Goal: Task Accomplishment & Management: Manage account settings

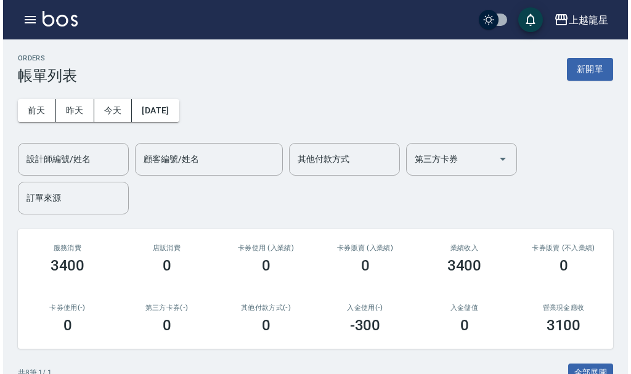
scroll to position [327, 0]
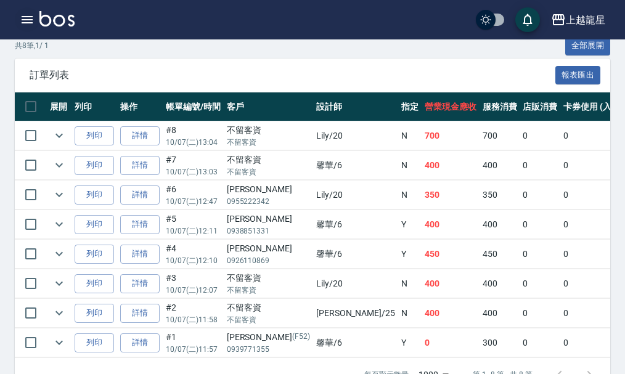
click at [23, 14] on icon "button" at bounding box center [27, 19] width 15 height 15
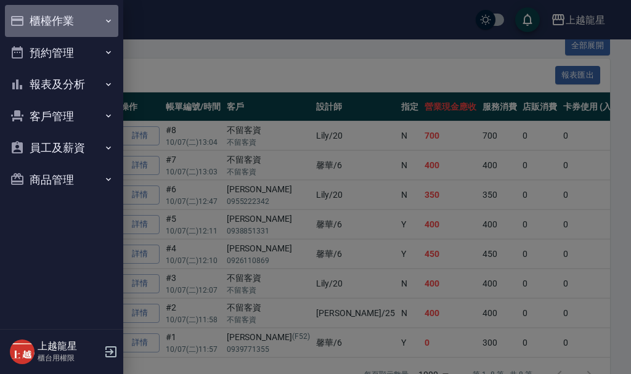
click at [51, 33] on button "櫃檯作業" at bounding box center [61, 21] width 113 height 32
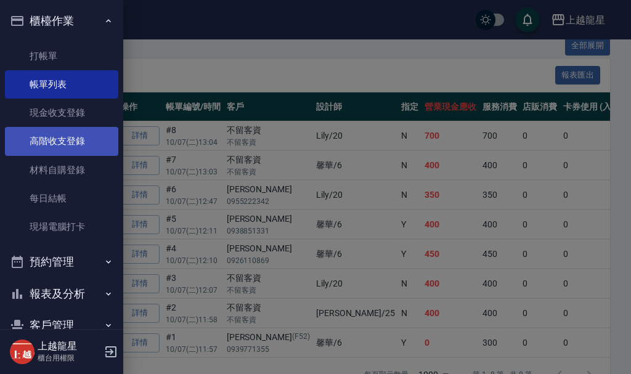
click at [65, 140] on link "高階收支登錄" at bounding box center [61, 141] width 113 height 28
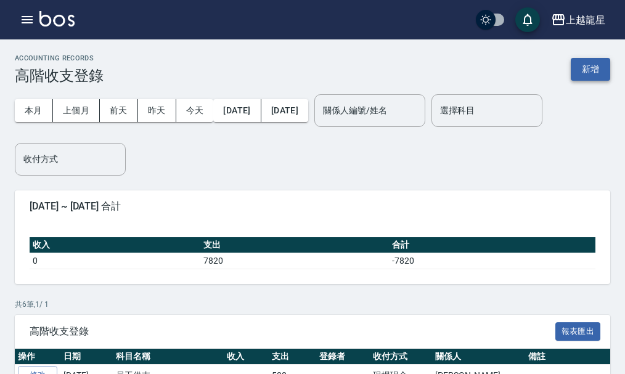
click at [597, 63] on button "新增" at bounding box center [590, 69] width 39 height 23
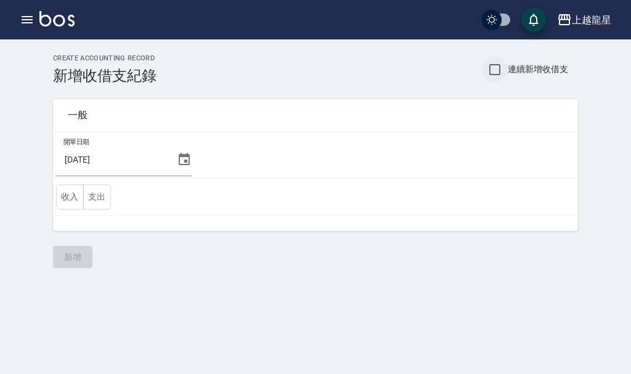
click at [497, 70] on input "連續新增收借支" at bounding box center [495, 70] width 26 height 26
checkbox input "true"
click at [104, 200] on button "支出" at bounding box center [97, 196] width 28 height 25
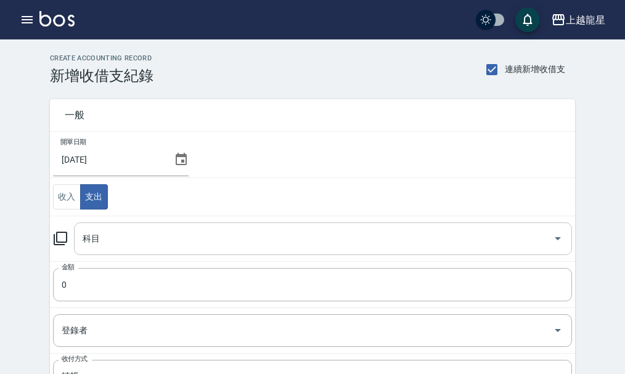
click at [104, 238] on input "科目" at bounding box center [313, 239] width 468 height 22
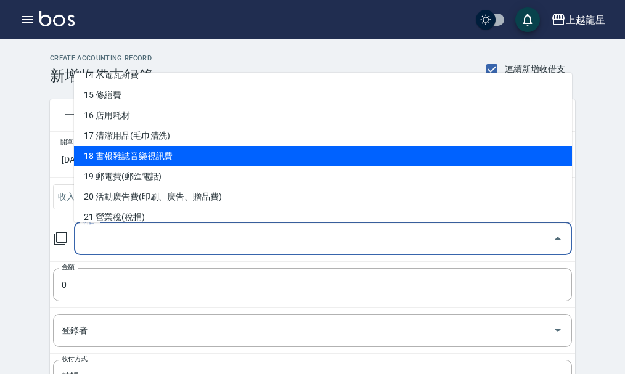
scroll to position [246, 0]
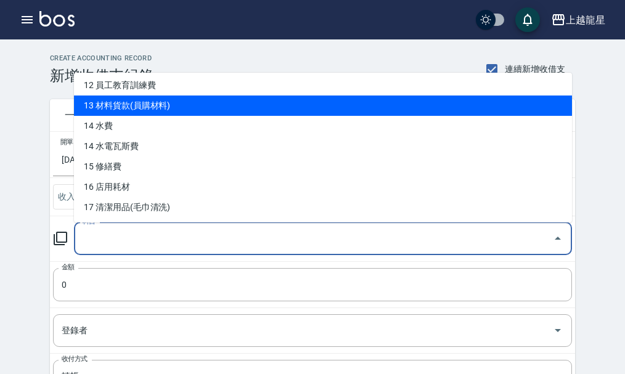
click at [140, 109] on li "13 材料貨款(員購材料)" at bounding box center [323, 106] width 498 height 20
type input "13 材料貨款(員購材料)"
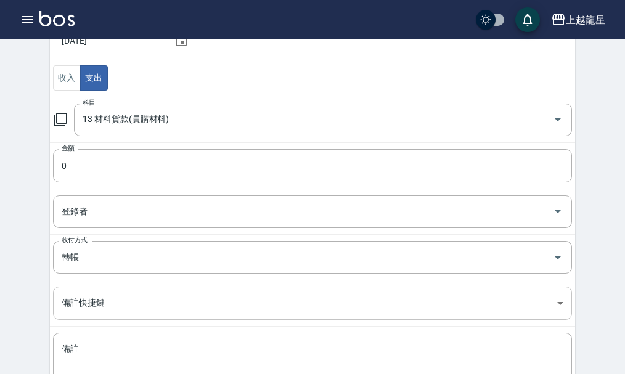
scroll to position [185, 0]
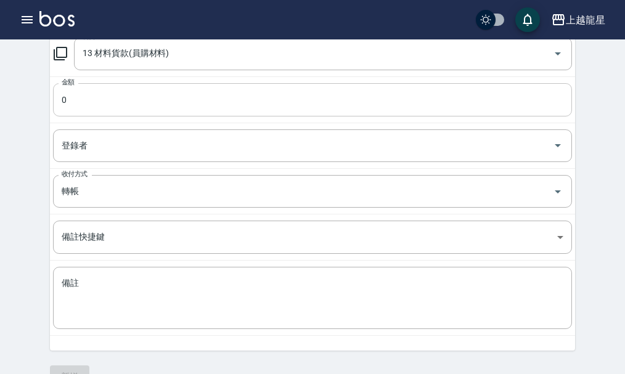
click at [75, 100] on input "0" at bounding box center [312, 99] width 519 height 33
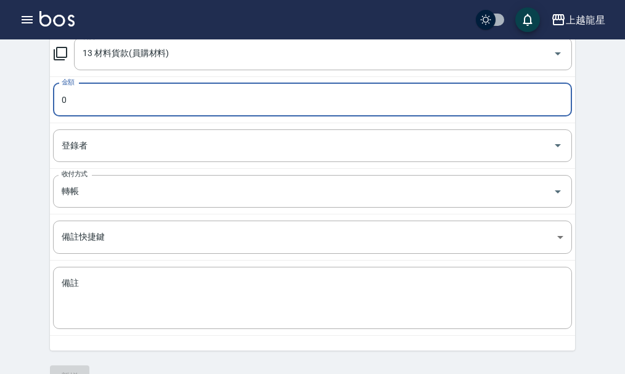
click at [66, 100] on input "0" at bounding box center [312, 99] width 519 height 33
click at [65, 101] on input "0" at bounding box center [312, 99] width 519 height 33
type input "10700"
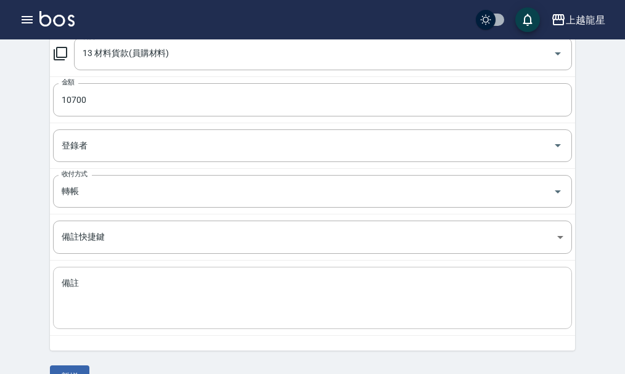
click at [108, 276] on div "x 備註" at bounding box center [312, 298] width 519 height 62
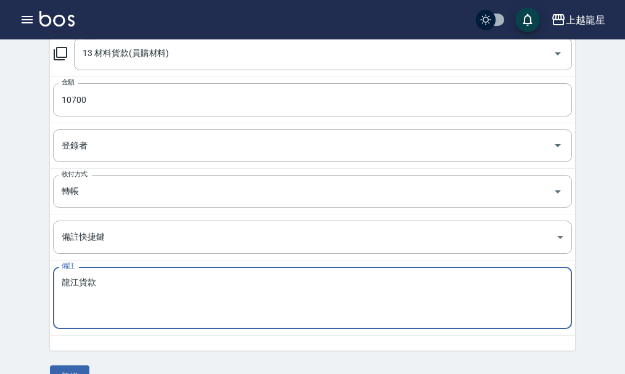
click at [124, 304] on textarea "龍江貨款" at bounding box center [313, 298] width 502 height 42
drag, startPoint x: 126, startPoint y: 285, endPoint x: 97, endPoint y: 287, distance: 29.0
click at [97, 287] on textarea "龍江貨款江貨款" at bounding box center [313, 298] width 502 height 42
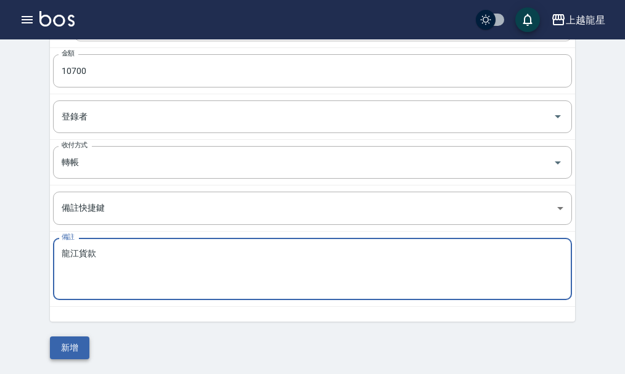
type textarea "龍江貨款"
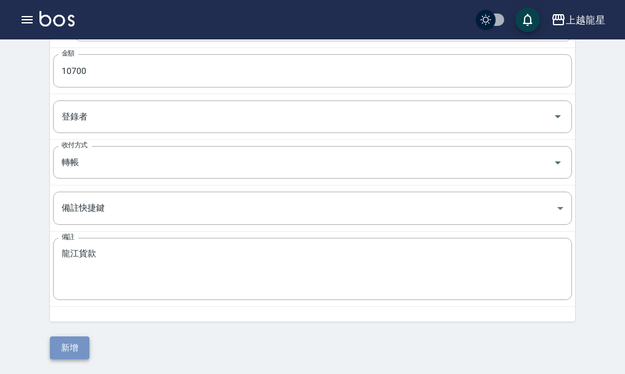
click at [81, 345] on button "新增" at bounding box center [69, 347] width 39 height 23
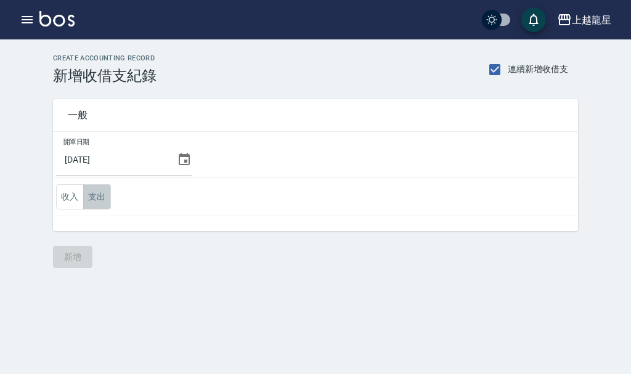
click at [101, 201] on button "支出" at bounding box center [97, 196] width 28 height 25
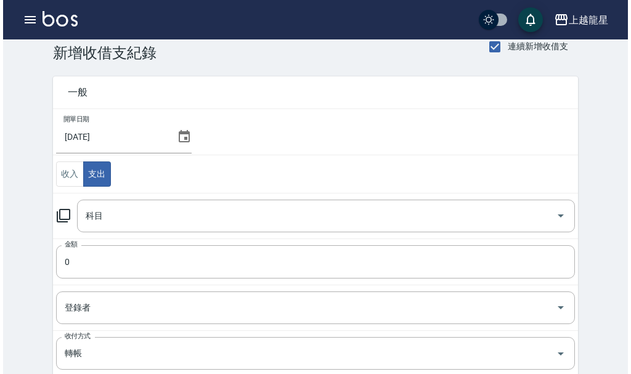
scroll to position [62, 0]
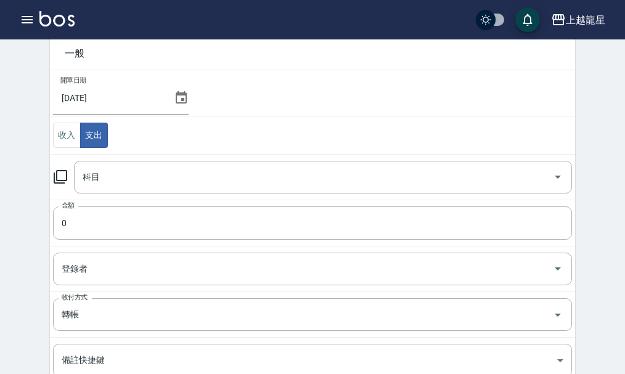
click at [30, 18] on icon "button" at bounding box center [27, 19] width 15 height 15
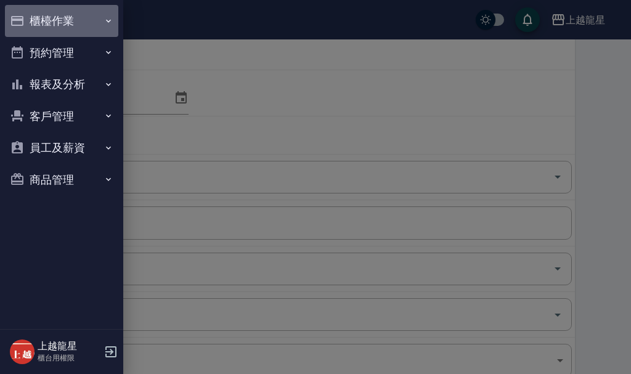
click at [71, 26] on button "櫃檯作業" at bounding box center [61, 21] width 113 height 32
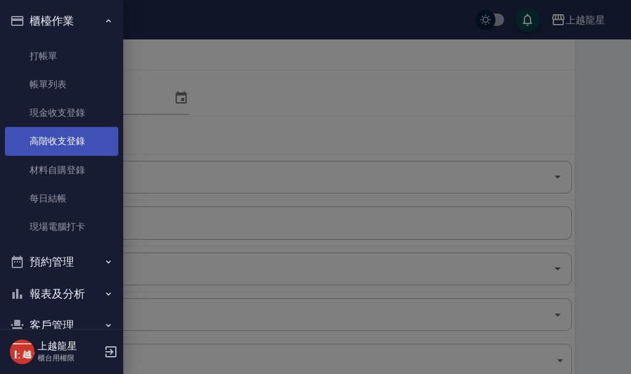
click at [76, 136] on link "高階收支登錄" at bounding box center [61, 141] width 113 height 28
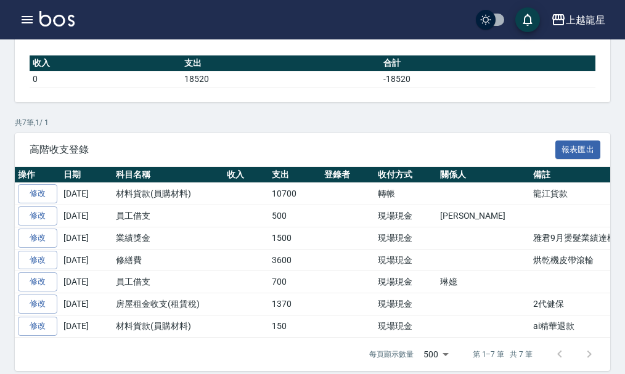
scroll to position [193, 0]
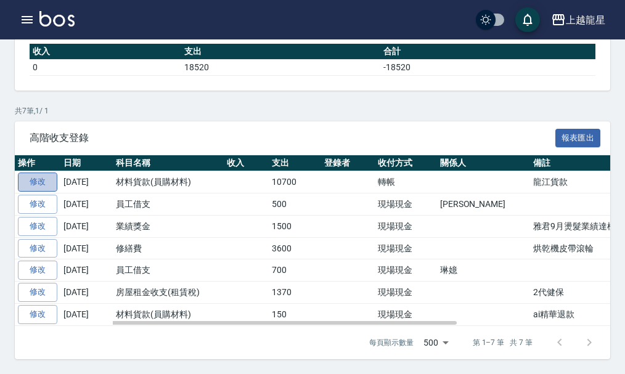
click at [52, 180] on link "修改" at bounding box center [37, 182] width 39 height 19
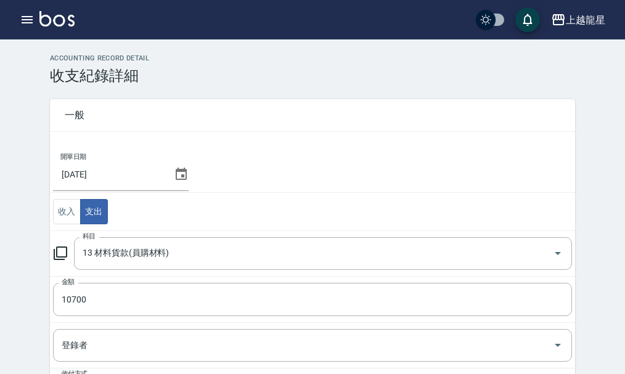
click at [174, 174] on icon at bounding box center [181, 174] width 15 height 15
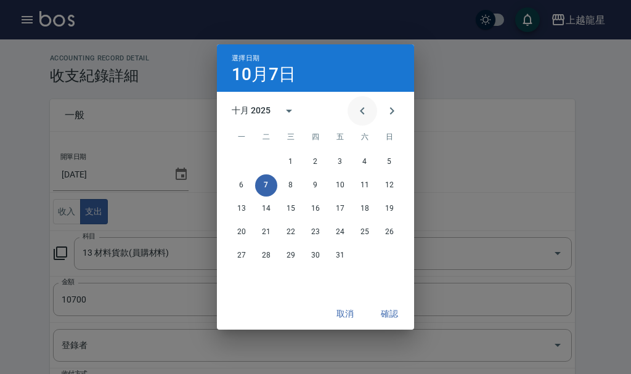
click at [361, 109] on icon "Previous month" at bounding box center [362, 111] width 15 height 15
click at [267, 253] on button "30" at bounding box center [266, 256] width 22 height 22
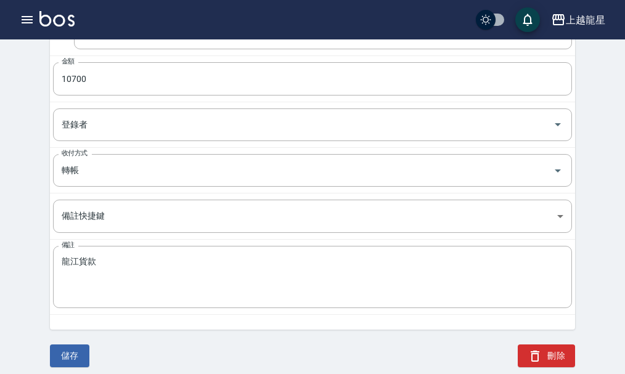
scroll to position [229, 0]
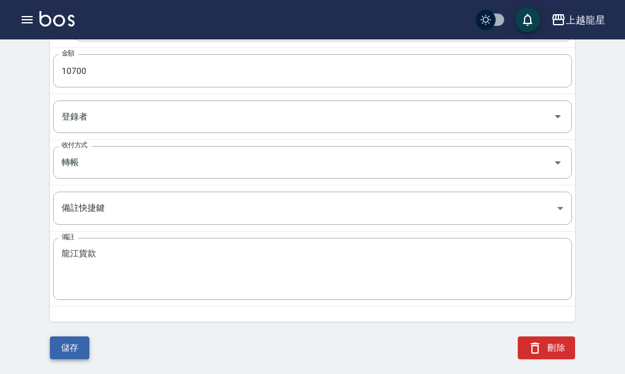
click at [72, 346] on button "儲存" at bounding box center [69, 347] width 39 height 23
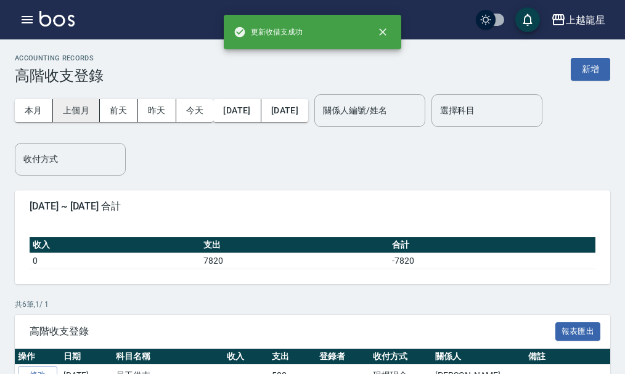
click at [75, 108] on button "上個月" at bounding box center [76, 110] width 47 height 23
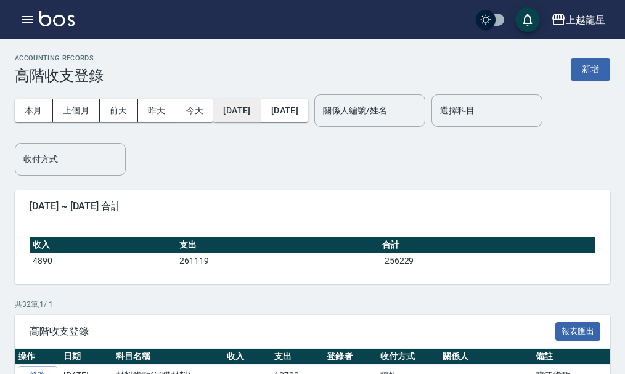
click at [235, 106] on button "2025/09/01" at bounding box center [236, 110] width 47 height 23
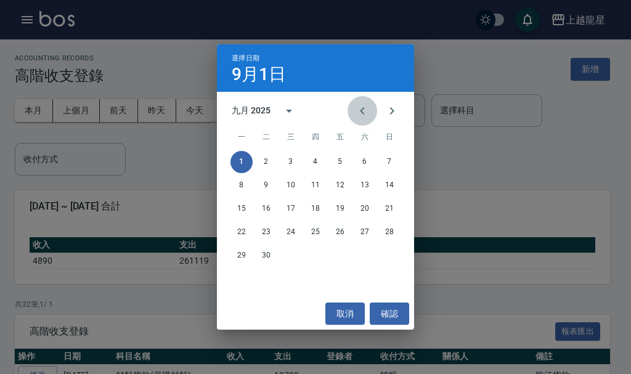
click at [362, 110] on icon "Previous month" at bounding box center [362, 110] width 4 height 7
click at [332, 161] on button "1" at bounding box center [340, 162] width 22 height 22
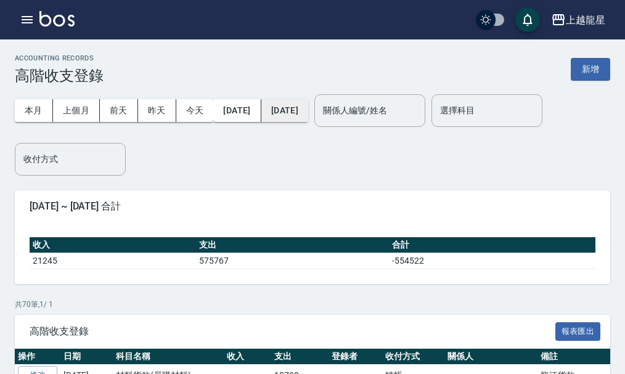
click at [308, 113] on button "[DATE]" at bounding box center [284, 110] width 47 height 23
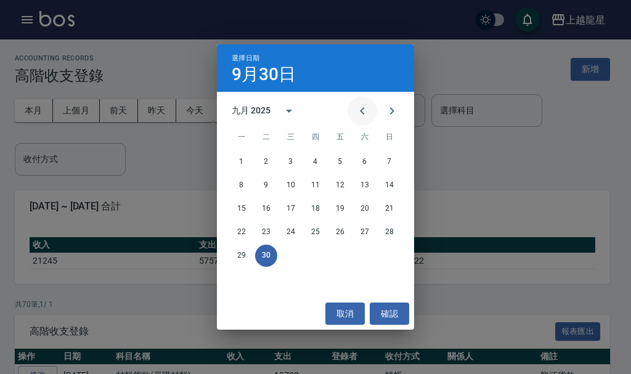
click at [362, 113] on icon "Previous month" at bounding box center [362, 111] width 15 height 15
click at [389, 252] on button "31" at bounding box center [389, 256] width 22 height 22
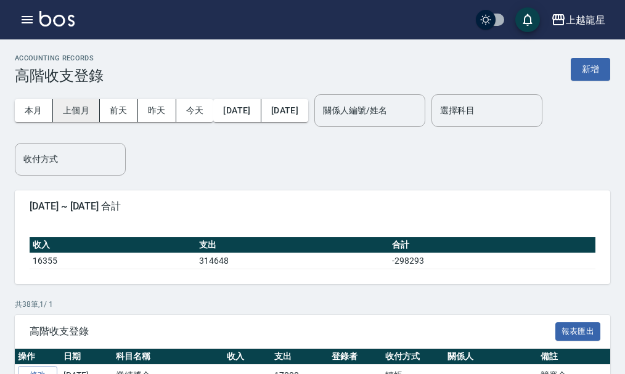
click at [79, 107] on button "上個月" at bounding box center [76, 110] width 47 height 23
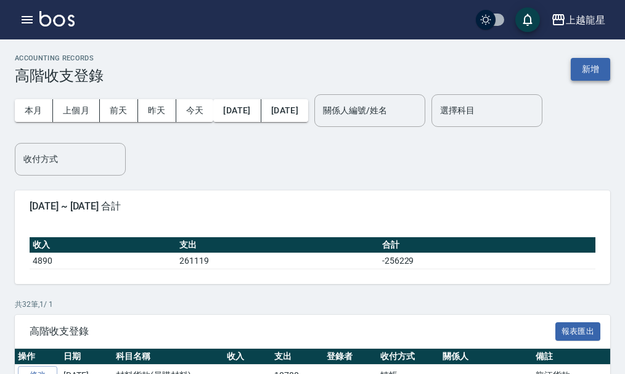
click at [596, 66] on button "新增" at bounding box center [590, 69] width 39 height 23
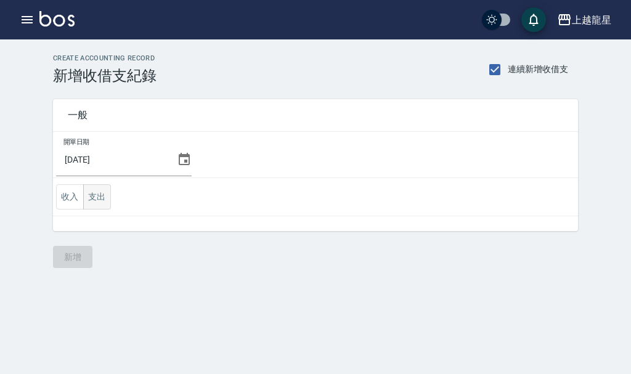
click at [98, 198] on button "支出" at bounding box center [97, 196] width 28 height 25
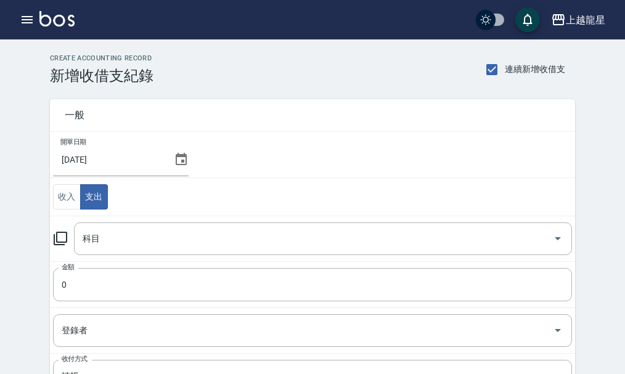
click at [174, 160] on icon at bounding box center [181, 159] width 15 height 15
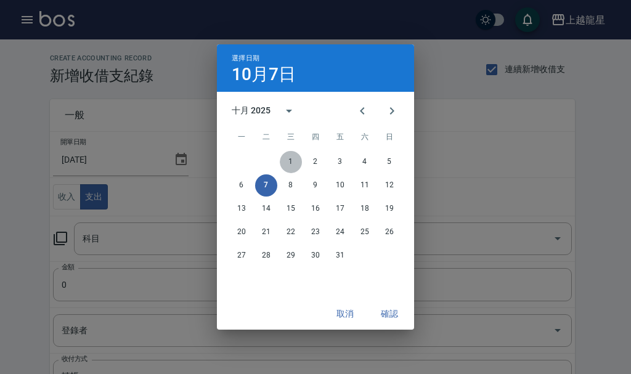
click at [292, 164] on button "1" at bounding box center [291, 162] width 22 height 22
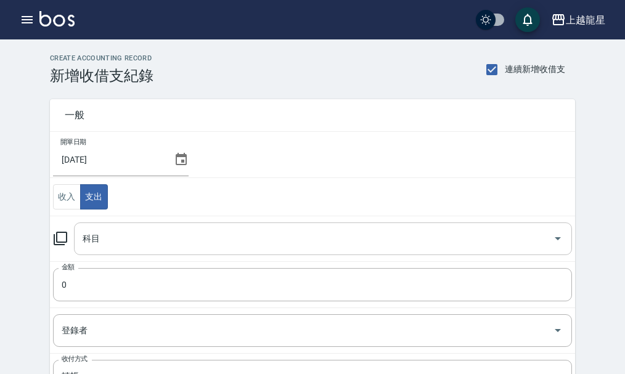
click at [107, 242] on input "科目" at bounding box center [313, 239] width 468 height 22
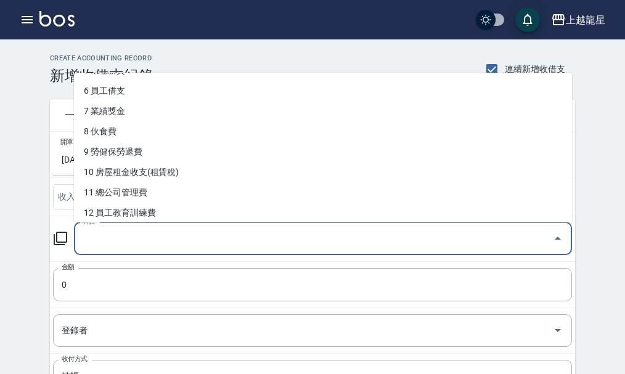
scroll to position [123, 0]
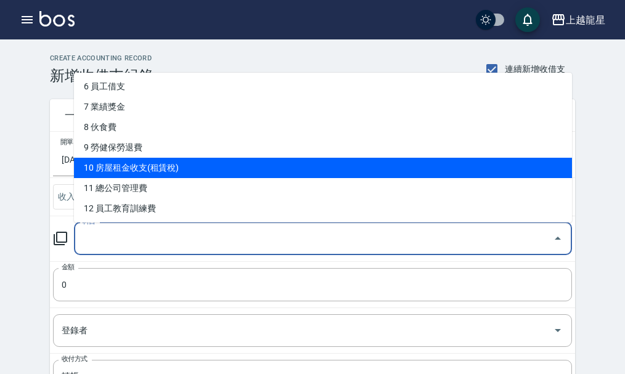
click at [134, 161] on li "10 房屋租金收支(租賃稅)" at bounding box center [323, 168] width 498 height 20
type input "10 房屋租金收支(租賃稅)"
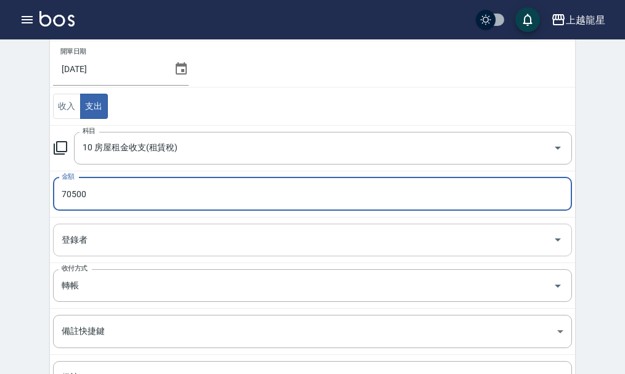
scroll to position [214, 0]
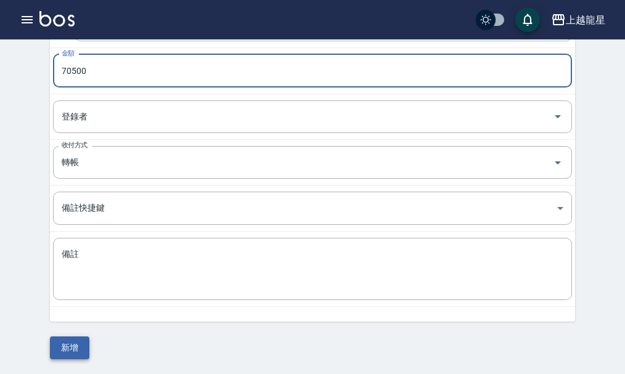
type input "70500"
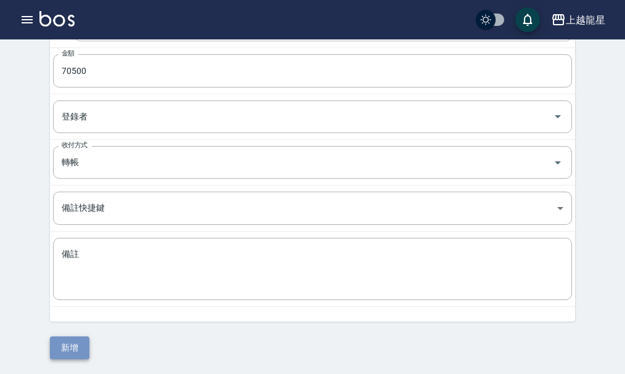
click at [67, 344] on button "新增" at bounding box center [69, 347] width 39 height 23
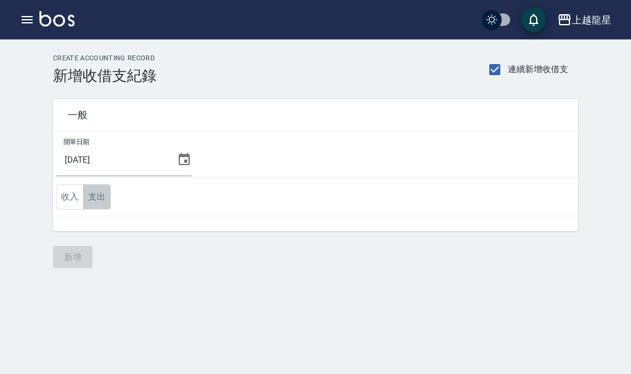
click at [101, 194] on button "支出" at bounding box center [97, 196] width 28 height 25
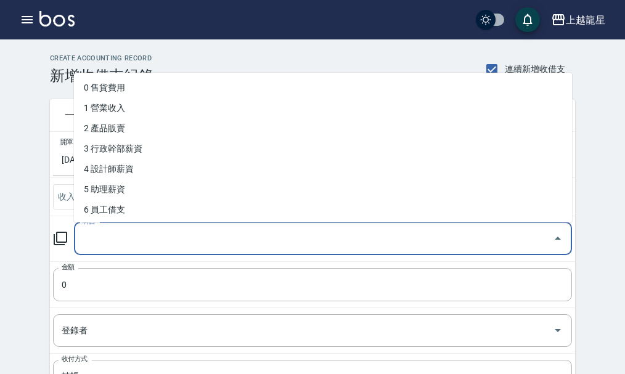
click at [105, 232] on input "科目" at bounding box center [313, 239] width 468 height 22
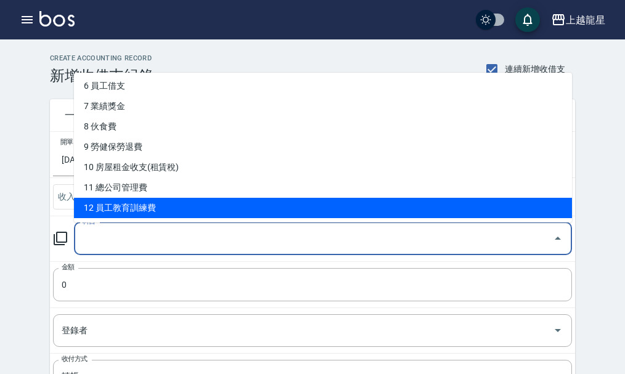
scroll to position [123, 0]
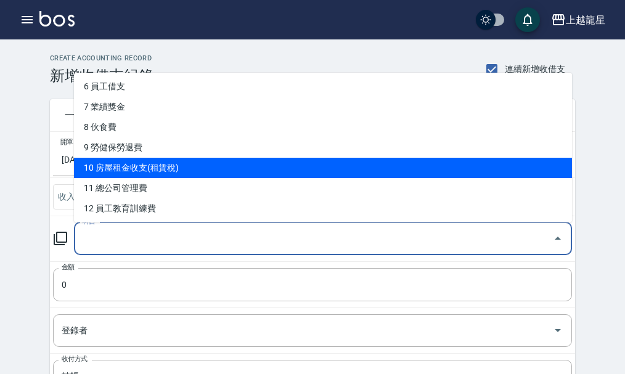
click at [133, 169] on li "10 房屋租金收支(租賃稅)" at bounding box center [323, 168] width 498 height 20
type input "10 房屋租金收支(租賃稅)"
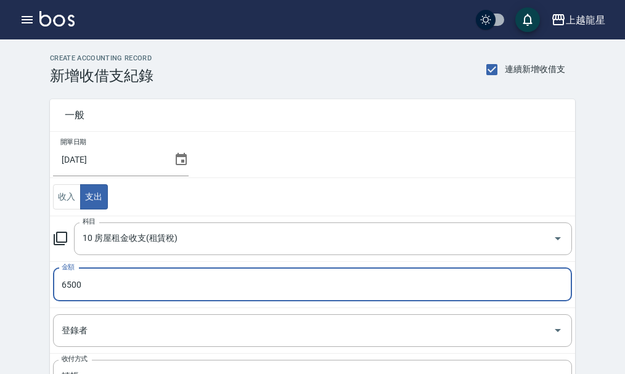
type input "6500"
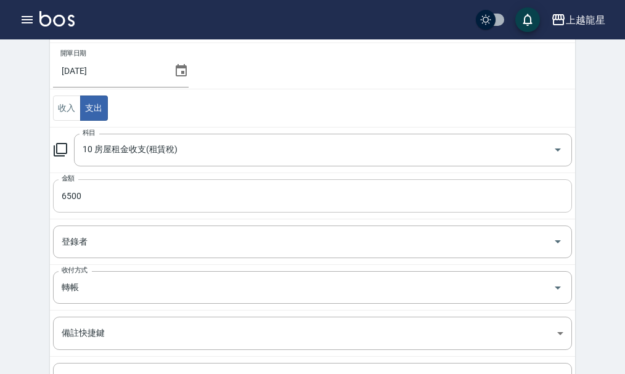
scroll to position [214, 0]
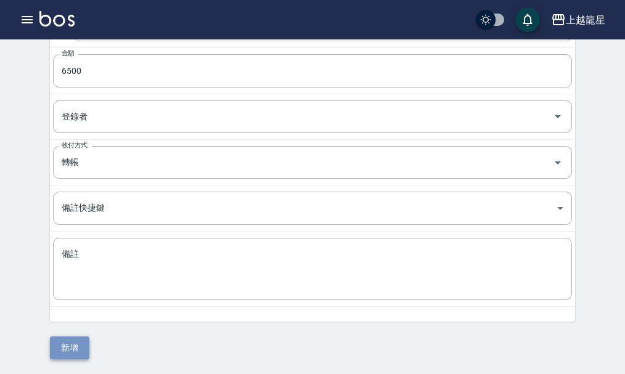
click at [74, 344] on button "新增" at bounding box center [69, 347] width 39 height 23
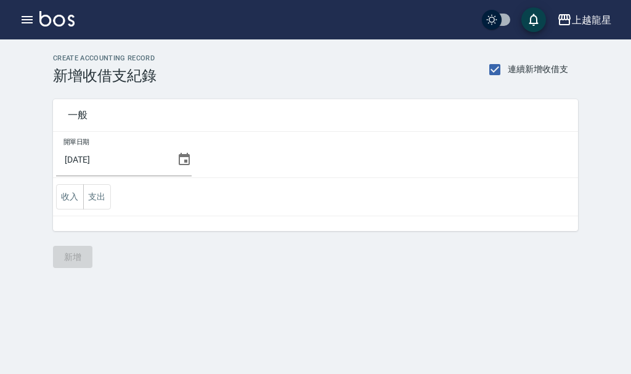
click at [182, 163] on icon at bounding box center [184, 159] width 11 height 12
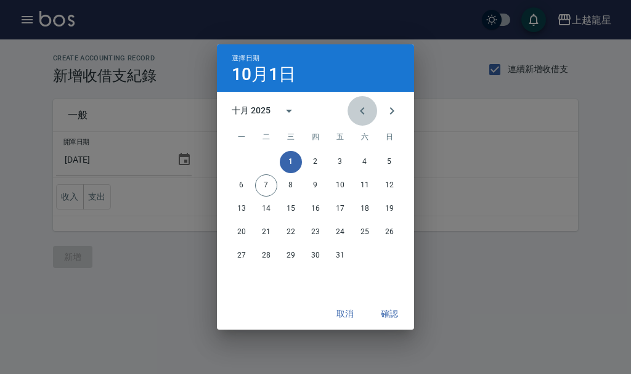
click at [356, 108] on icon "Previous month" at bounding box center [362, 111] width 15 height 15
click at [268, 258] on button "30" at bounding box center [266, 256] width 22 height 22
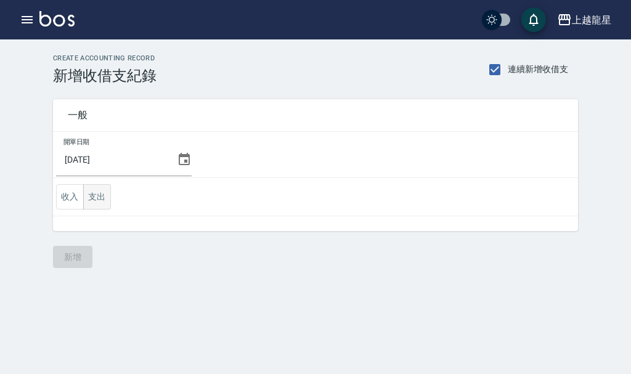
click at [89, 195] on button "支出" at bounding box center [97, 196] width 28 height 25
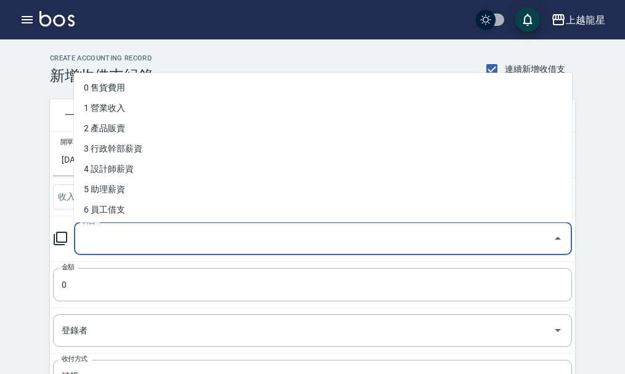
click at [116, 248] on input "科目" at bounding box center [313, 239] width 468 height 22
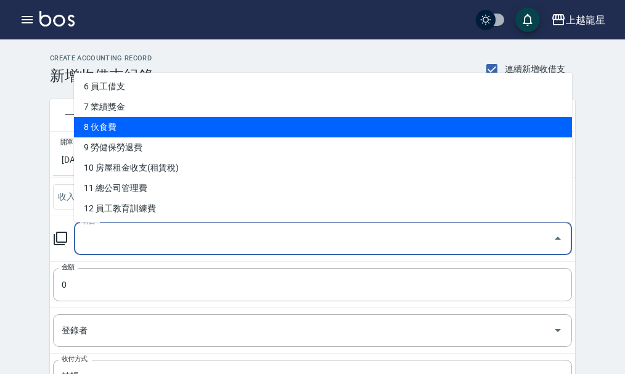
scroll to position [185, 0]
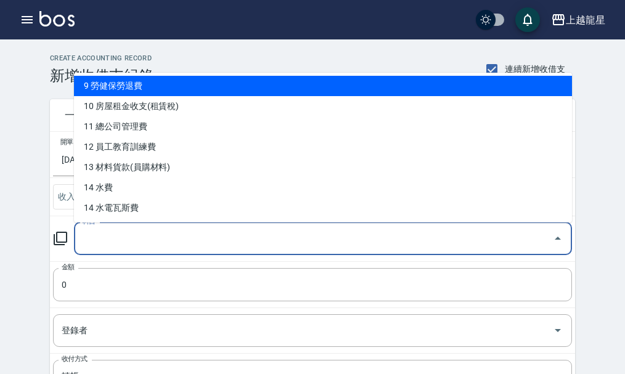
click at [136, 90] on li "9 勞健保勞退費" at bounding box center [323, 86] width 498 height 20
type input "9 勞健保勞退費"
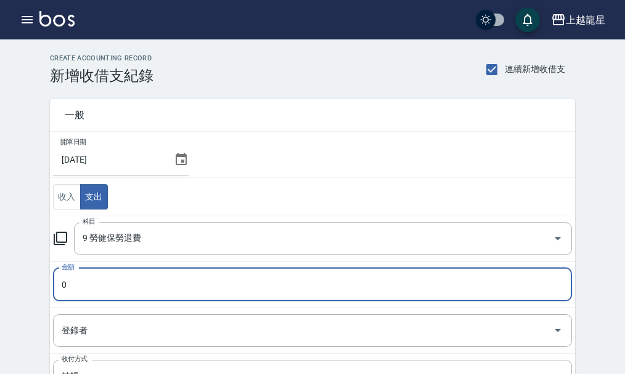
click at [81, 280] on input "0" at bounding box center [312, 284] width 519 height 33
click at [72, 285] on input "0" at bounding box center [312, 284] width 519 height 33
click at [70, 285] on input "0" at bounding box center [312, 284] width 519 height 33
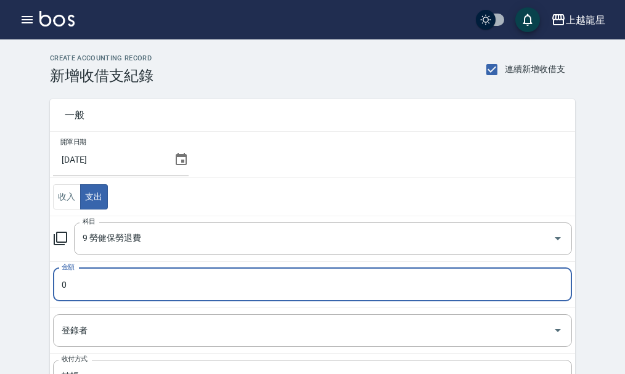
click at [70, 285] on input "0" at bounding box center [312, 284] width 519 height 33
click at [62, 273] on input "0" at bounding box center [312, 284] width 519 height 33
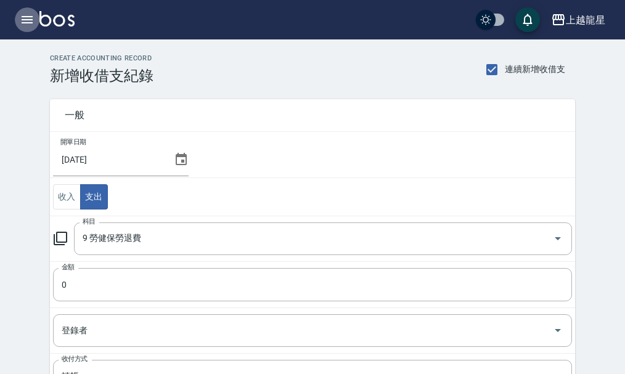
click at [23, 15] on icon "button" at bounding box center [27, 19] width 15 height 15
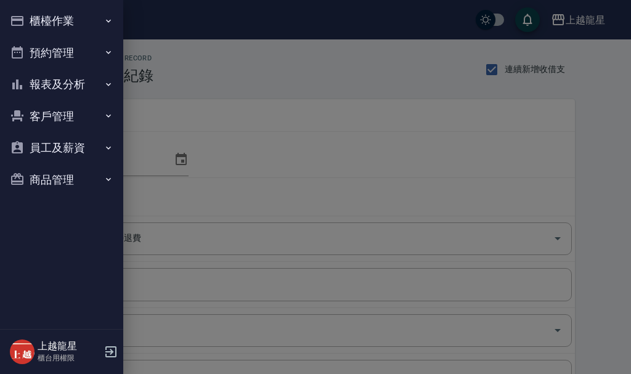
click at [33, 15] on button "櫃檯作業" at bounding box center [61, 21] width 113 height 32
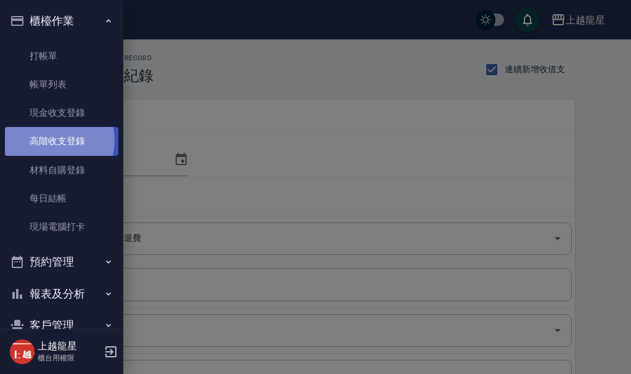
click at [54, 140] on link "高階收支登錄" at bounding box center [61, 141] width 113 height 28
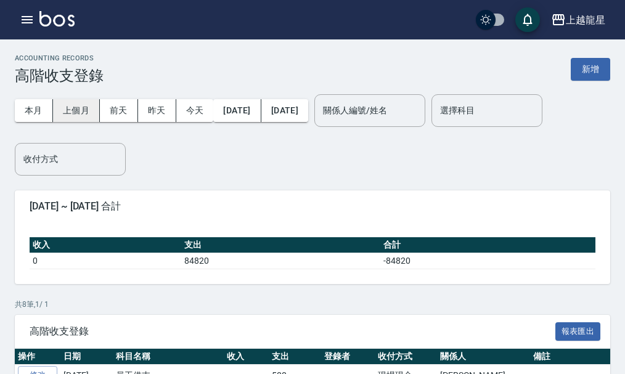
click at [82, 116] on button "上個月" at bounding box center [76, 110] width 47 height 23
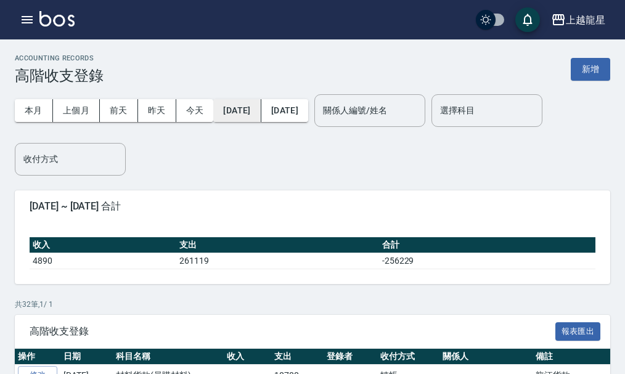
click at [261, 112] on button "2025/09/01" at bounding box center [236, 110] width 47 height 23
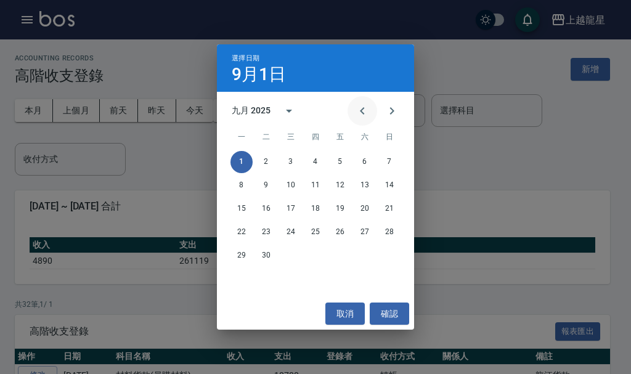
click at [365, 107] on icon "Previous month" at bounding box center [362, 111] width 15 height 15
click at [393, 254] on button "31" at bounding box center [389, 256] width 22 height 22
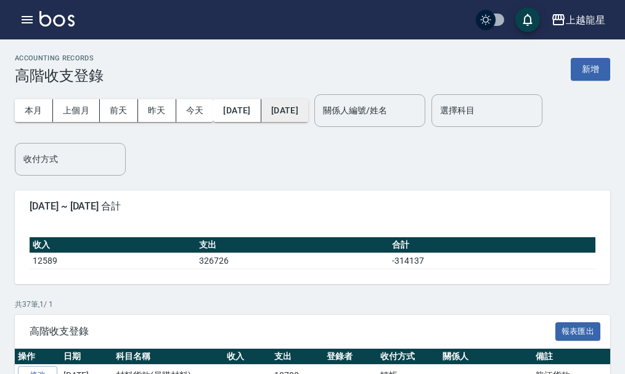
click at [308, 113] on button "[DATE]" at bounding box center [284, 110] width 47 height 23
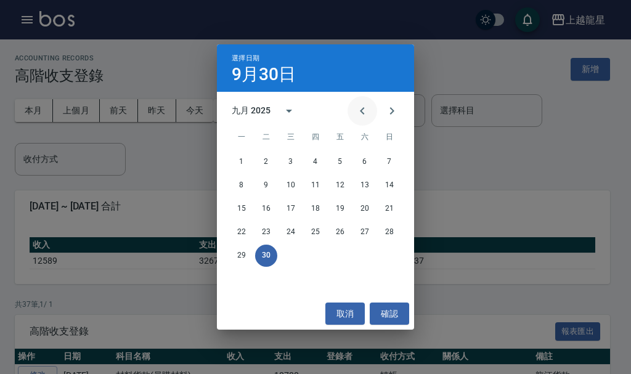
click at [363, 113] on icon "Previous month" at bounding box center [362, 110] width 4 height 7
click at [389, 253] on button "31" at bounding box center [389, 256] width 22 height 22
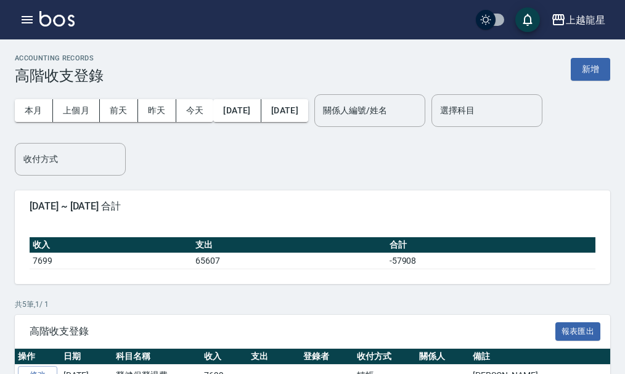
click at [59, 15] on img at bounding box center [56, 18] width 35 height 15
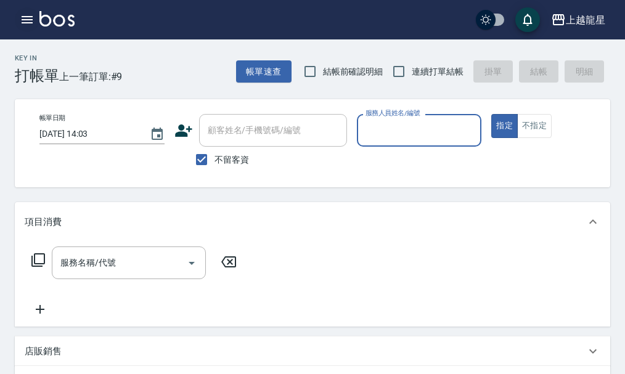
click at [21, 18] on icon "button" at bounding box center [27, 19] width 15 height 15
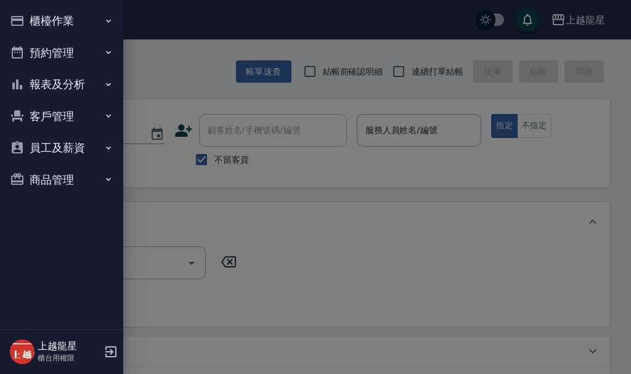
click at [36, 17] on button "櫃檯作業" at bounding box center [61, 21] width 113 height 32
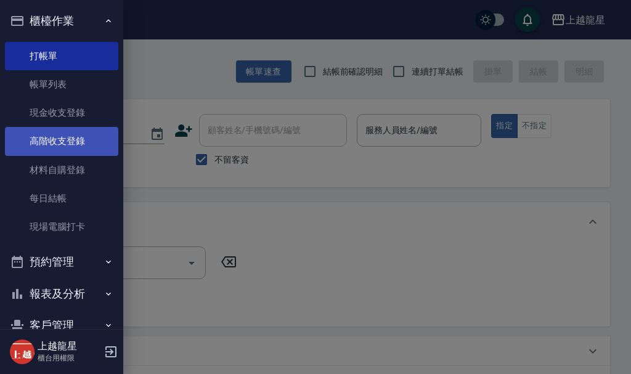
click at [65, 134] on link "高階收支登錄" at bounding box center [61, 141] width 113 height 28
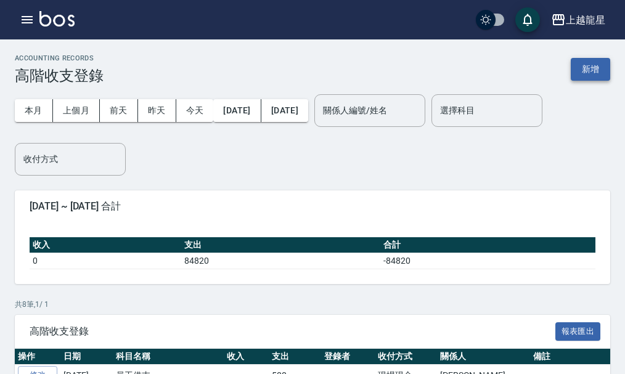
click at [603, 67] on button "新增" at bounding box center [590, 69] width 39 height 23
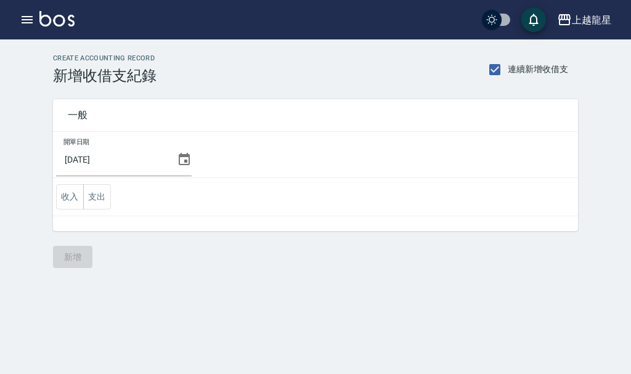
click at [179, 158] on icon at bounding box center [184, 159] width 15 height 15
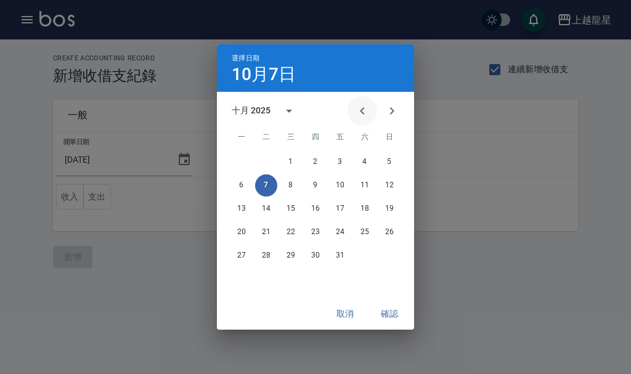
click at [367, 112] on icon "Previous month" at bounding box center [362, 111] width 15 height 15
click at [266, 258] on button "30" at bounding box center [266, 256] width 22 height 22
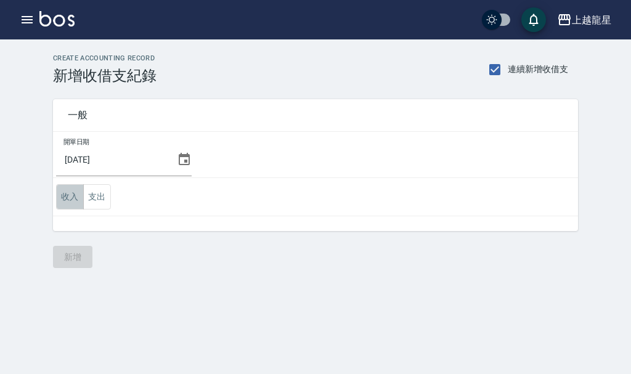
click at [72, 192] on button "收入" at bounding box center [70, 196] width 28 height 25
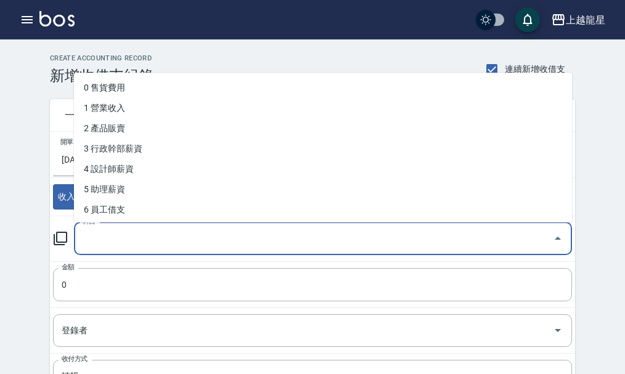
drag, startPoint x: 107, startPoint y: 237, endPoint x: 108, endPoint y: 224, distance: 12.4
click at [107, 236] on input "科目" at bounding box center [313, 239] width 468 height 22
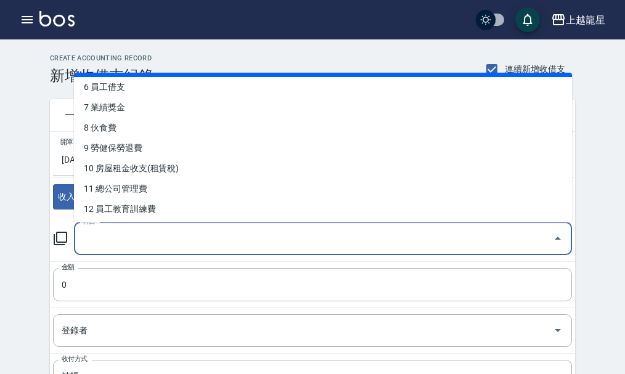
scroll to position [123, 0]
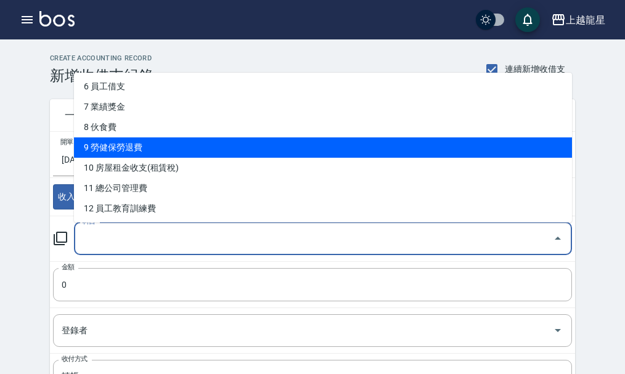
click at [152, 150] on li "9 勞健保勞退費" at bounding box center [323, 147] width 498 height 20
type input "9 勞健保勞退費"
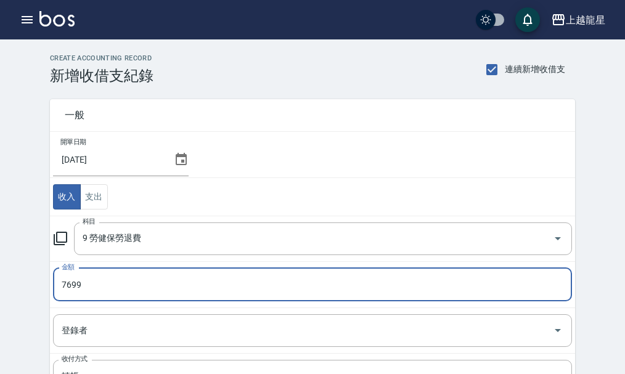
type input "7699"
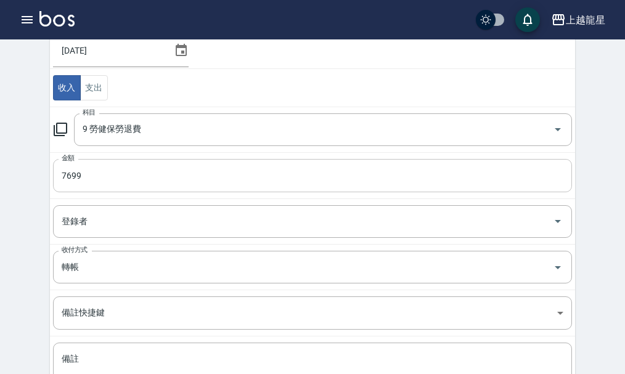
scroll to position [214, 0]
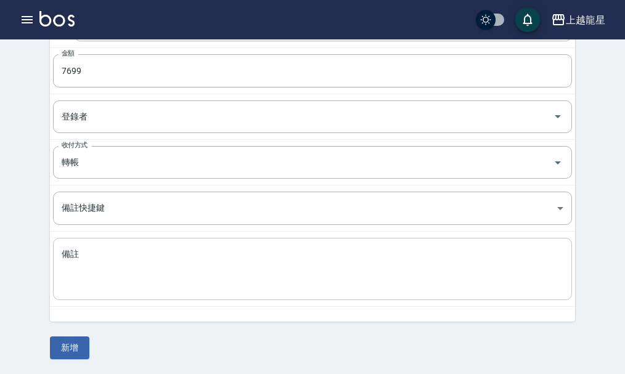
click at [117, 251] on textarea "備註" at bounding box center [313, 269] width 502 height 42
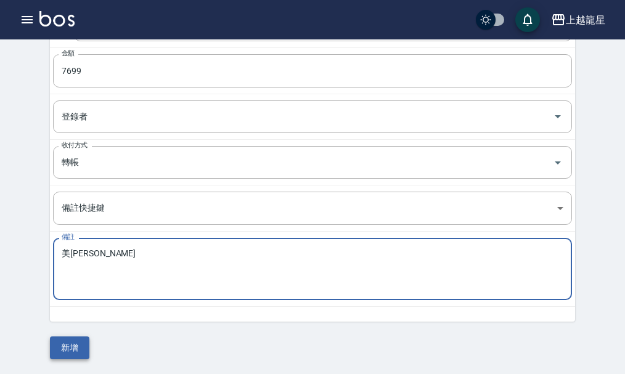
type textarea "美慧勞健保"
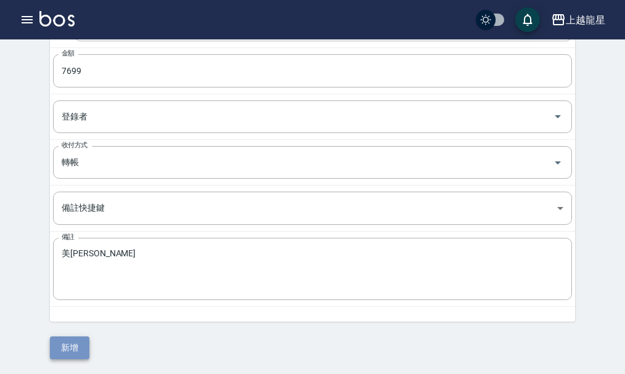
click at [60, 346] on button "新增" at bounding box center [69, 347] width 39 height 23
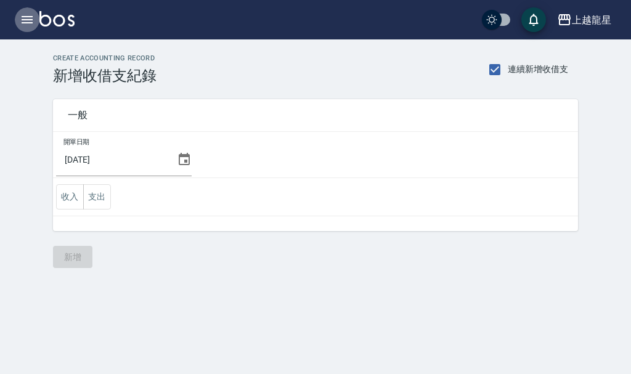
click at [27, 23] on icon "button" at bounding box center [27, 19] width 11 height 7
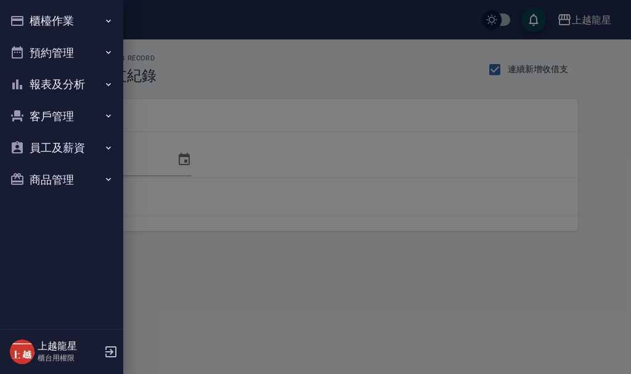
click at [70, 24] on button "櫃檯作業" at bounding box center [61, 21] width 113 height 32
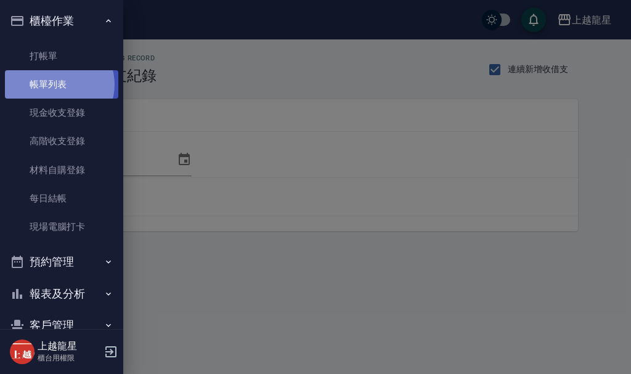
click at [57, 84] on link "帳單列表" at bounding box center [61, 84] width 113 height 28
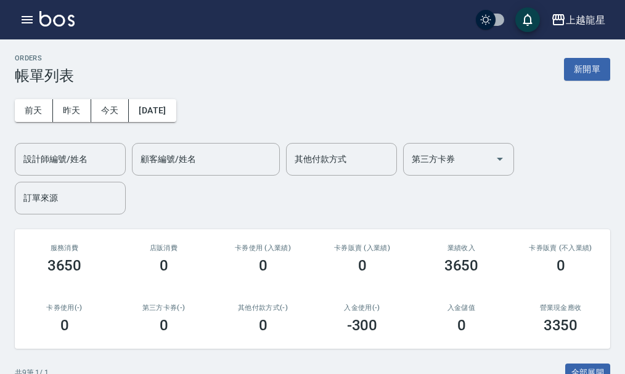
click at [45, 15] on img at bounding box center [56, 18] width 35 height 15
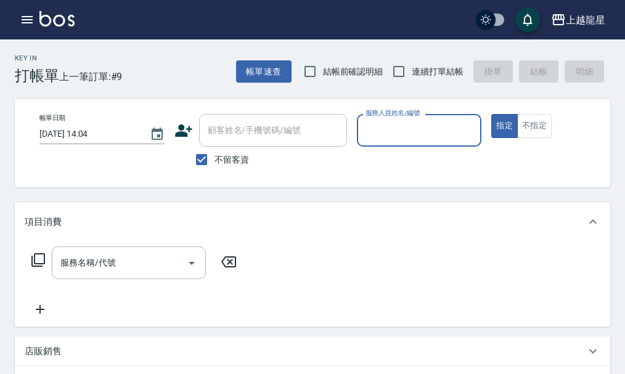
click at [221, 158] on span "不留客資" at bounding box center [231, 159] width 35 height 13
click at [214, 158] on input "不留客資" at bounding box center [202, 160] width 26 height 26
checkbox input "false"
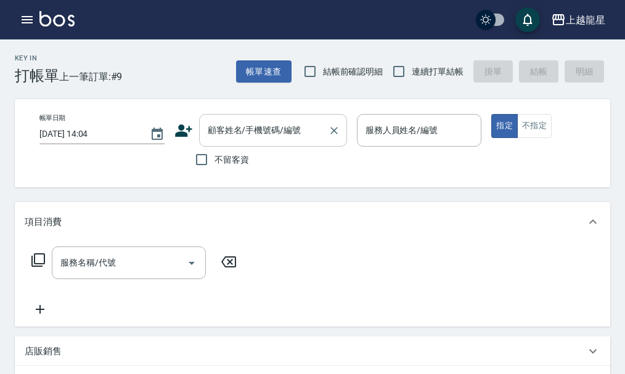
click at [227, 134] on div "顧客姓名/手機號碼/編號 顧客姓名/手機號碼/編號" at bounding box center [273, 130] width 148 height 33
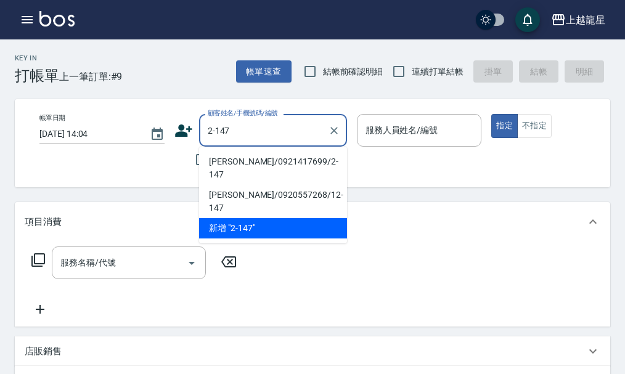
click at [255, 161] on li "[PERSON_NAME]/0921417699/2-147" at bounding box center [273, 168] width 148 height 33
type input "[PERSON_NAME]/0921417699/2-147"
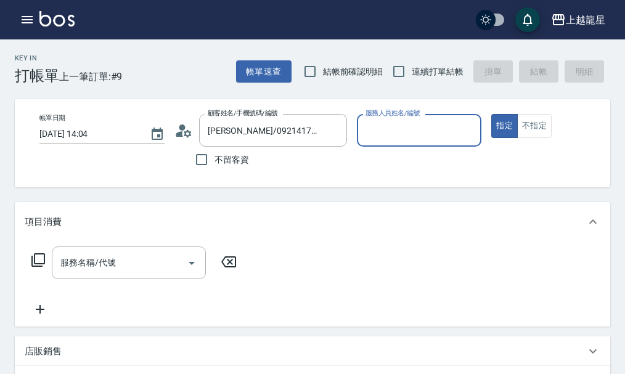
type input "馨華-6"
click at [118, 274] on input "服務名稱/代號" at bounding box center [119, 263] width 124 height 22
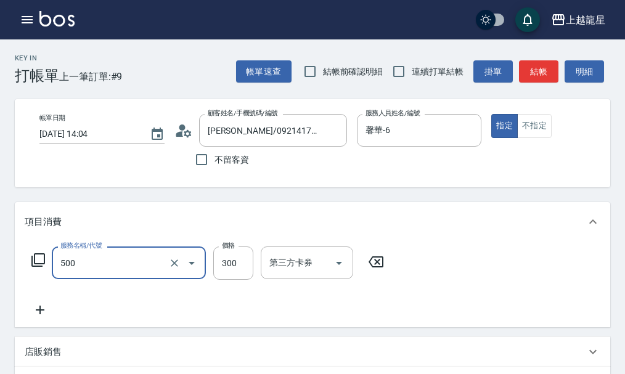
type input "一般洗髮(500)"
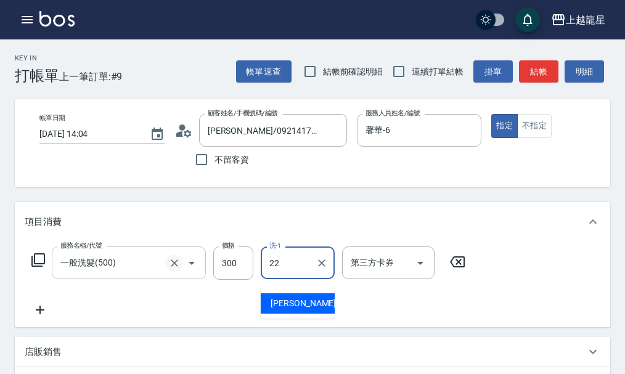
type input "[PERSON_NAME]-22"
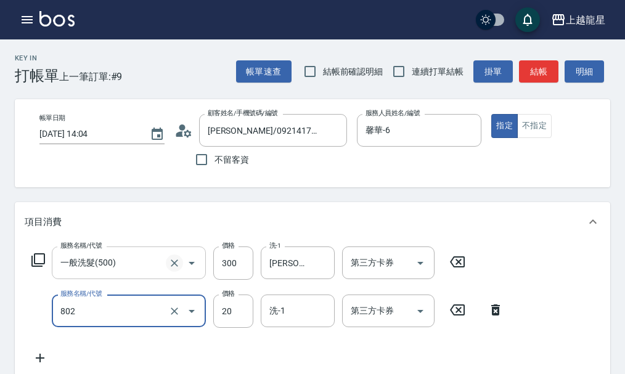
type input "潤絲(802)"
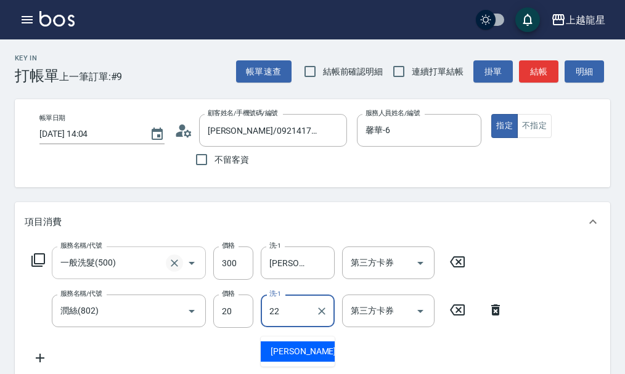
type input "[PERSON_NAME]-22"
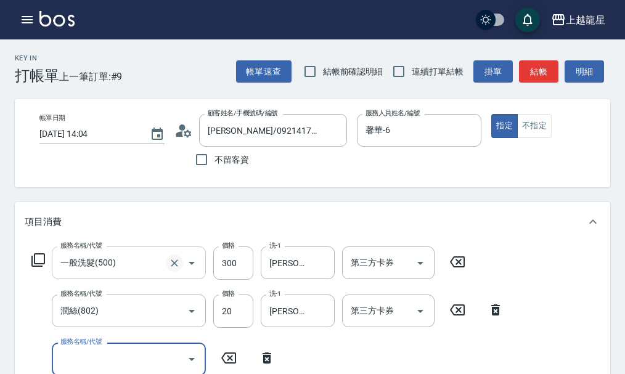
scroll to position [6, 0]
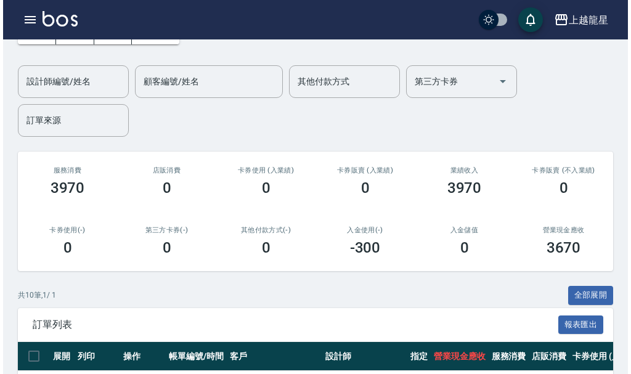
scroll to position [246, 0]
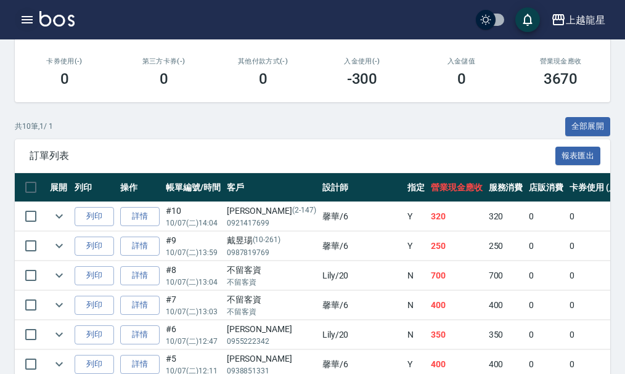
click at [28, 15] on icon "button" at bounding box center [27, 19] width 15 height 15
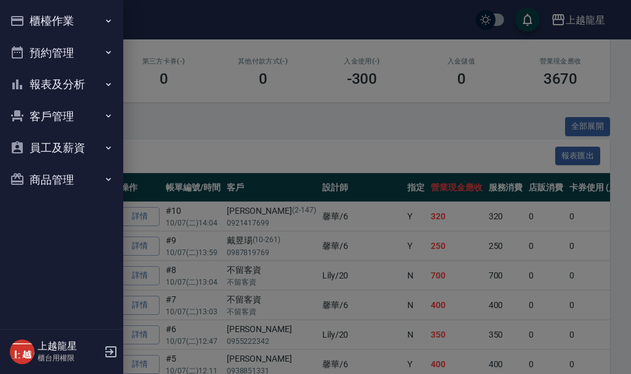
click at [67, 25] on button "櫃檯作業" at bounding box center [61, 21] width 113 height 32
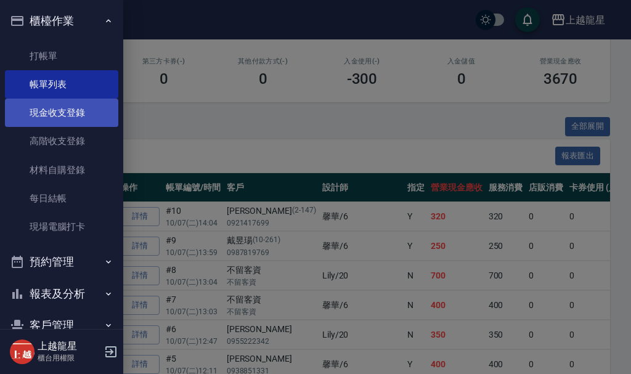
click at [55, 120] on link "現金收支登錄" at bounding box center [61, 113] width 113 height 28
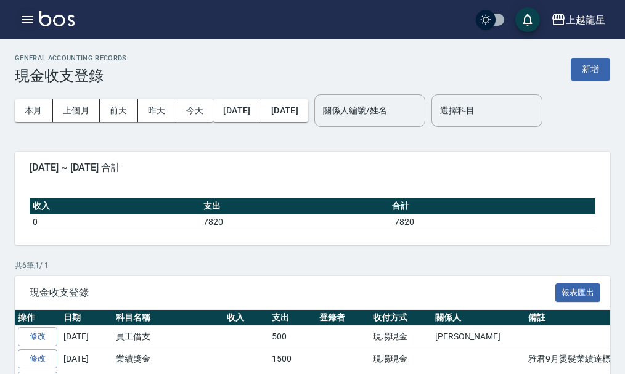
click at [24, 20] on icon "button" at bounding box center [27, 19] width 11 height 7
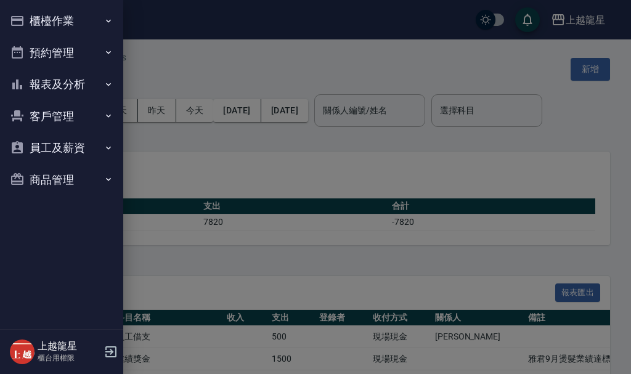
click at [38, 17] on button "櫃檯作業" at bounding box center [61, 21] width 113 height 32
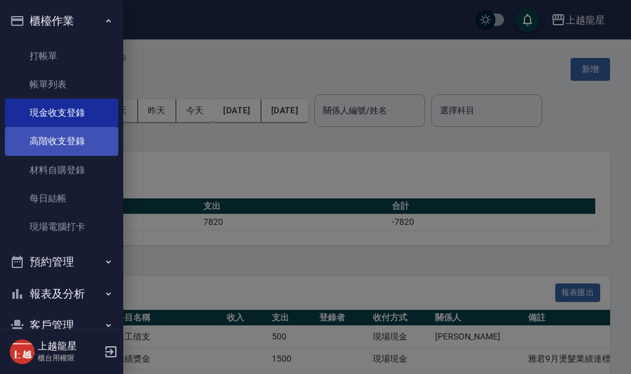
click at [59, 136] on link "高階收支登錄" at bounding box center [61, 141] width 113 height 28
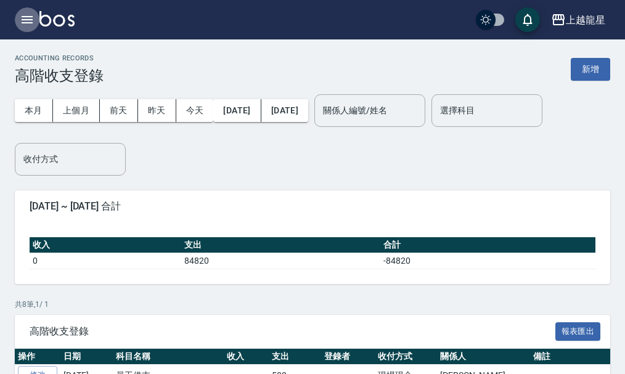
click at [29, 16] on icon "button" at bounding box center [27, 19] width 11 height 7
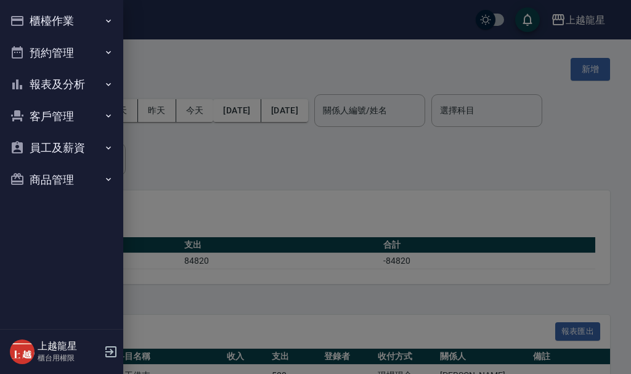
click at [84, 51] on button "預約管理" at bounding box center [61, 53] width 113 height 32
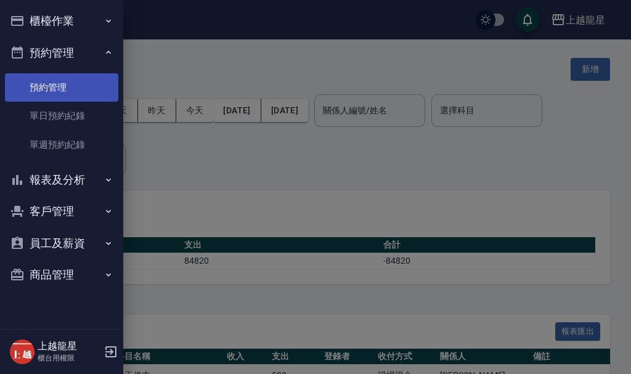
drag, startPoint x: 81, startPoint y: 50, endPoint x: 78, endPoint y: 75, distance: 24.9
click at [82, 50] on button "預約管理" at bounding box center [61, 53] width 113 height 32
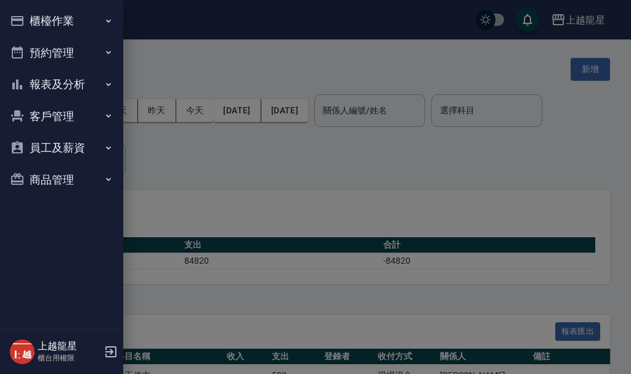
click at [71, 74] on button "報表及分析" at bounding box center [61, 84] width 113 height 32
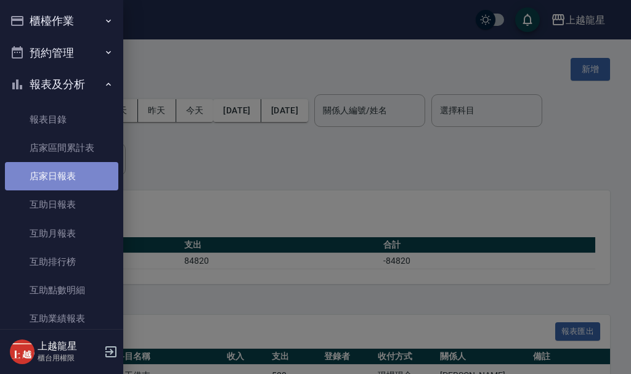
click at [61, 178] on link "店家日報表" at bounding box center [61, 176] width 113 height 28
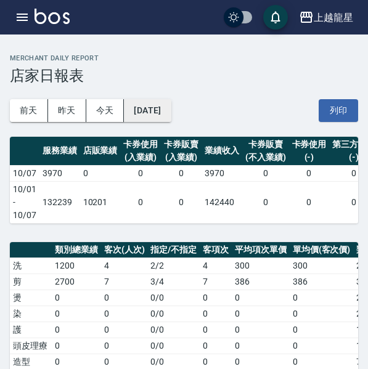
click at [163, 112] on button "[DATE]" at bounding box center [147, 110] width 47 height 23
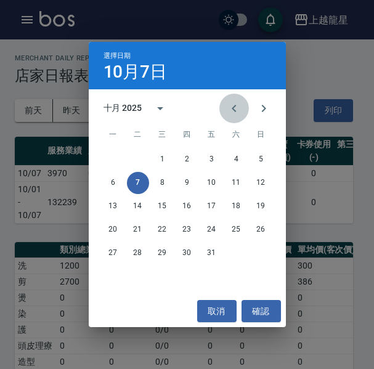
click at [232, 104] on icon "Previous month" at bounding box center [234, 108] width 15 height 15
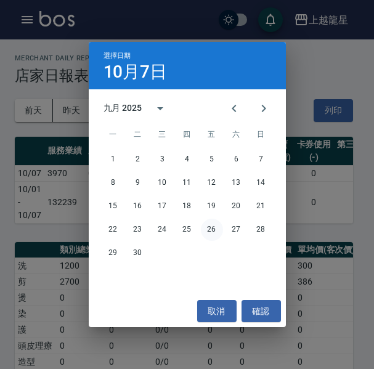
click at [214, 230] on button "26" at bounding box center [212, 230] width 22 height 22
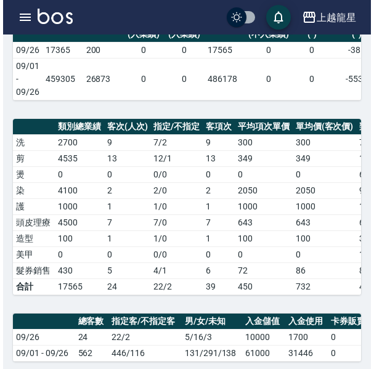
scroll to position [62, 0]
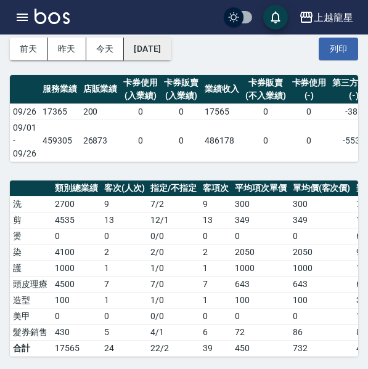
click at [171, 51] on button "[DATE]" at bounding box center [147, 49] width 47 height 23
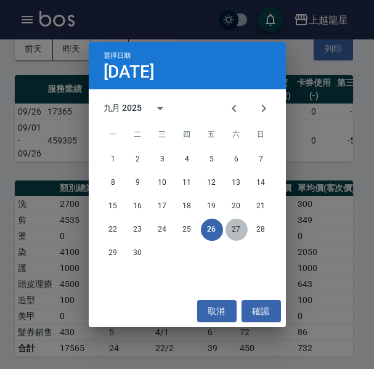
click at [233, 228] on button "27" at bounding box center [237, 230] width 22 height 22
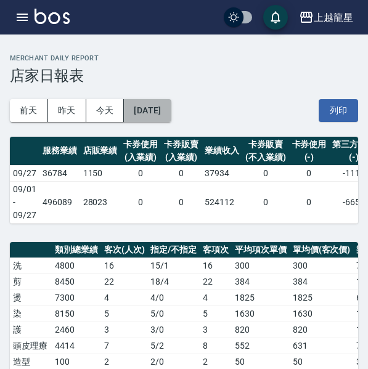
click at [171, 108] on button "[DATE]" at bounding box center [147, 110] width 47 height 23
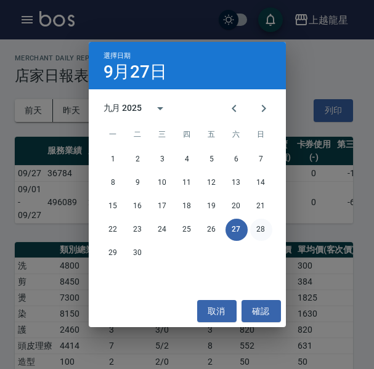
click at [267, 234] on button "28" at bounding box center [261, 230] width 22 height 22
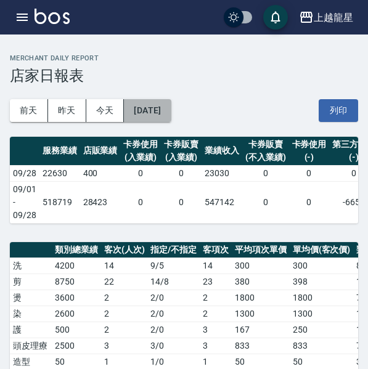
click at [171, 105] on button "[DATE]" at bounding box center [147, 110] width 47 height 23
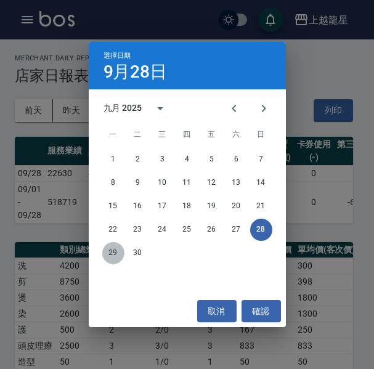
click at [108, 246] on button "29" at bounding box center [113, 253] width 22 height 22
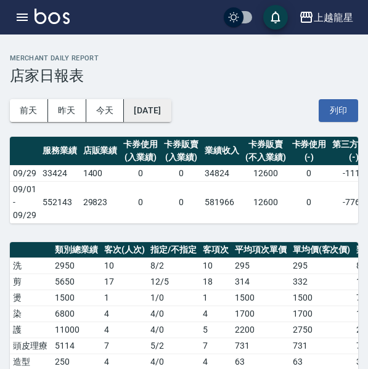
click at [157, 110] on button "[DATE]" at bounding box center [147, 110] width 47 height 23
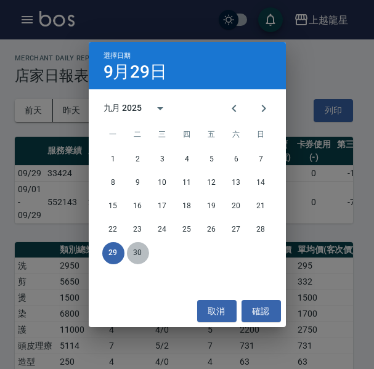
click at [135, 251] on button "30" at bounding box center [138, 253] width 22 height 22
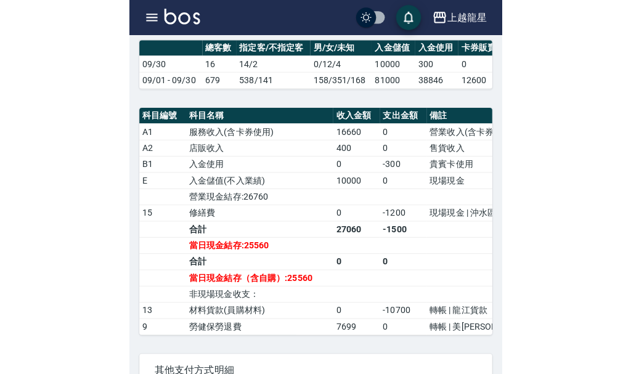
scroll to position [370, 0]
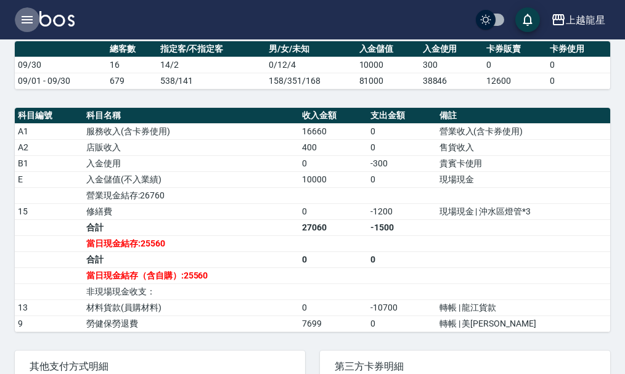
click at [25, 22] on icon "button" at bounding box center [27, 19] width 15 height 15
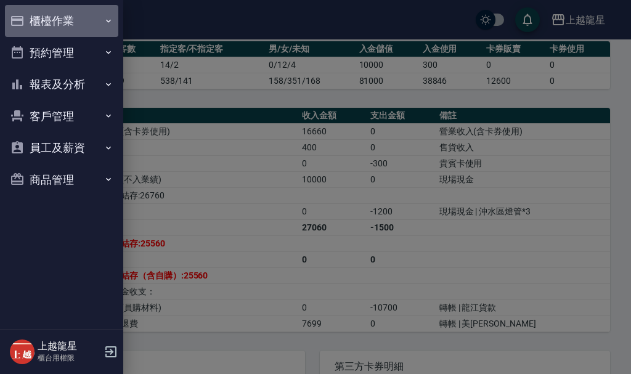
click at [41, 15] on button "櫃檯作業" at bounding box center [61, 21] width 113 height 32
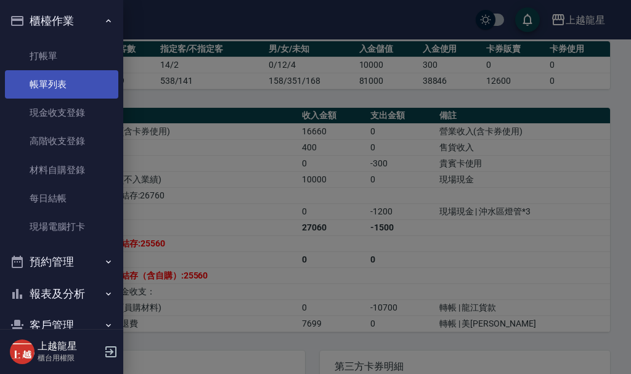
click at [63, 94] on link "帳單列表" at bounding box center [61, 84] width 113 height 28
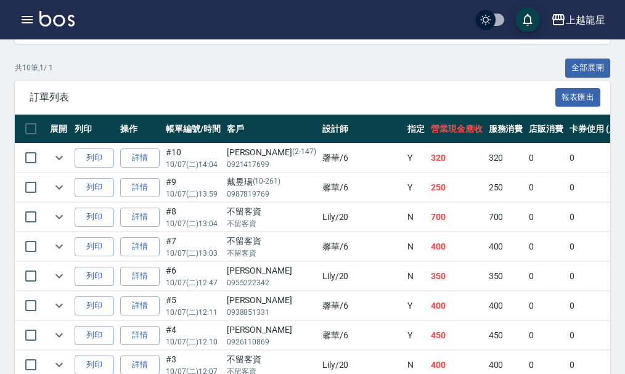
scroll to position [304, 0]
